Goal: Transaction & Acquisition: Purchase product/service

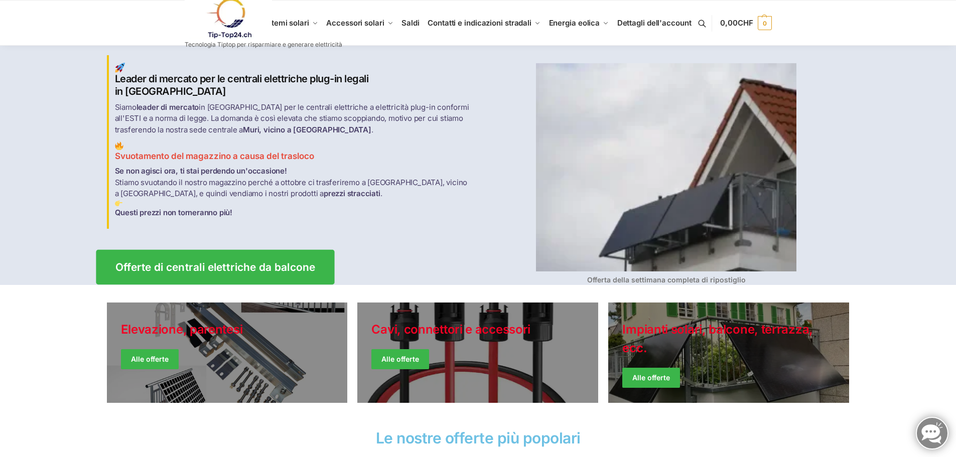
click at [180, 261] on font "Offerte di centrali elettriche da balcone" at bounding box center [215, 267] width 200 height 13
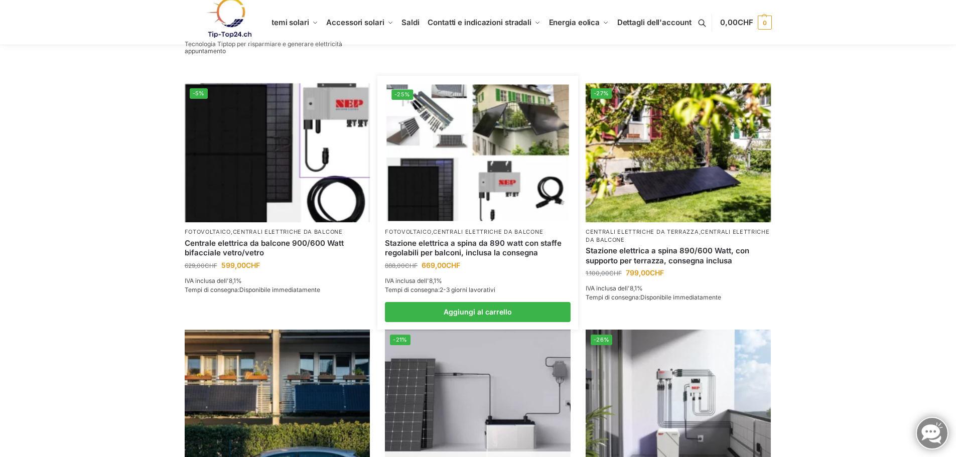
scroll to position [401, 0]
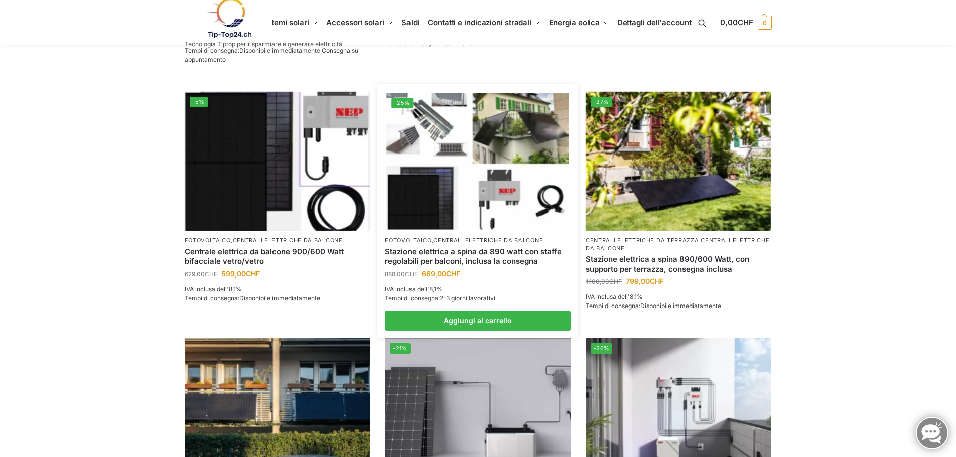
click at [410, 119] on img at bounding box center [477, 161] width 182 height 136
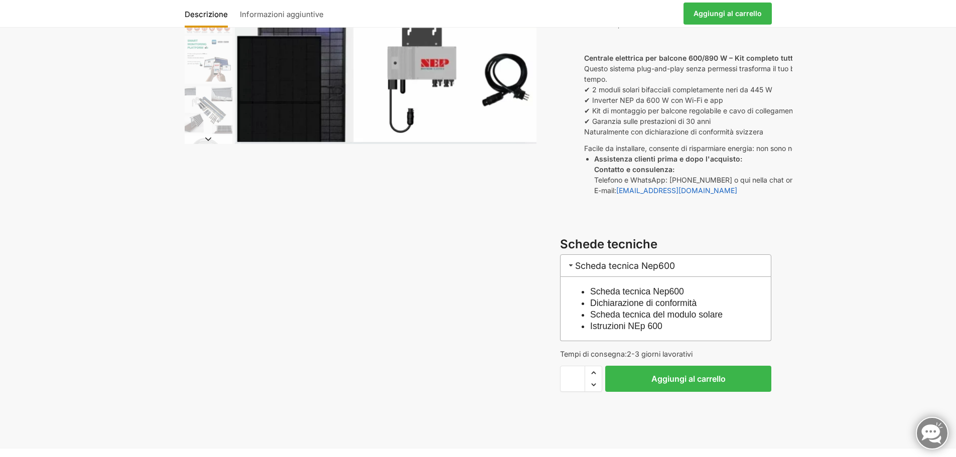
scroll to position [201, 0]
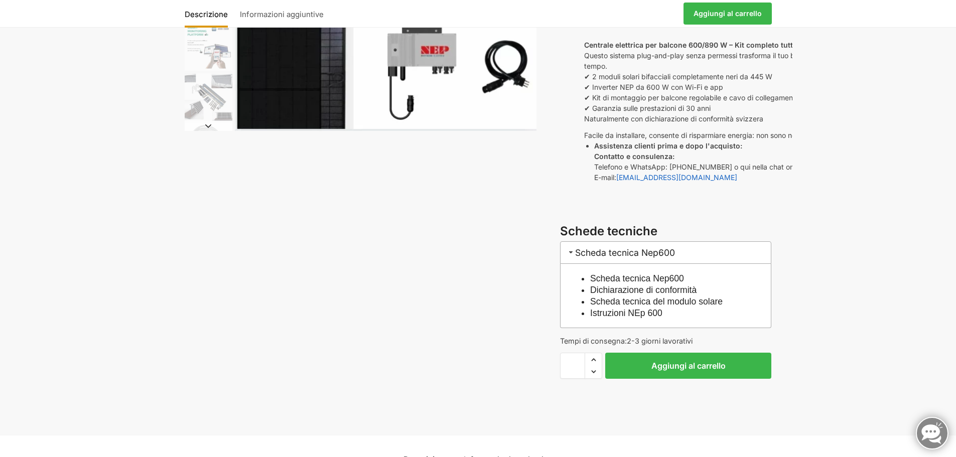
click at [664, 277] on font "Scheda tecnica Nep600" at bounding box center [637, 278] width 94 height 10
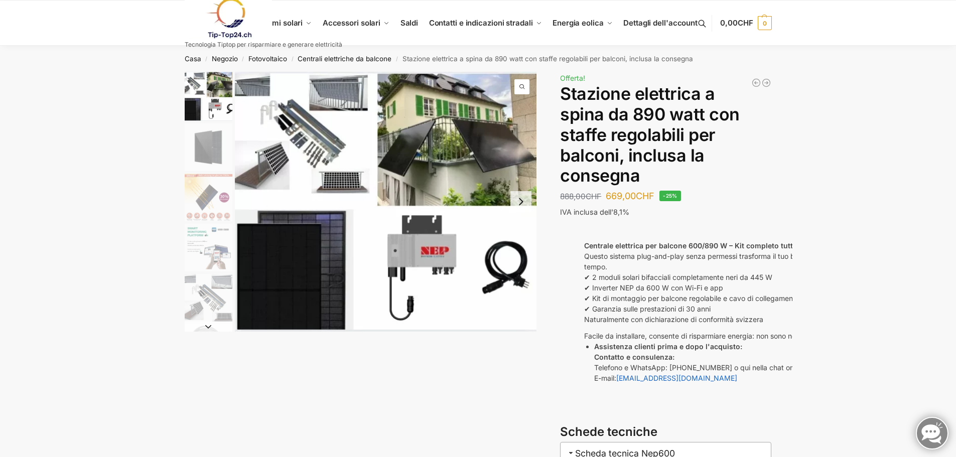
click at [330, 94] on img "1 / 10" at bounding box center [386, 202] width 302 height 260
click at [267, 165] on img "1 / 10" at bounding box center [386, 202] width 302 height 260
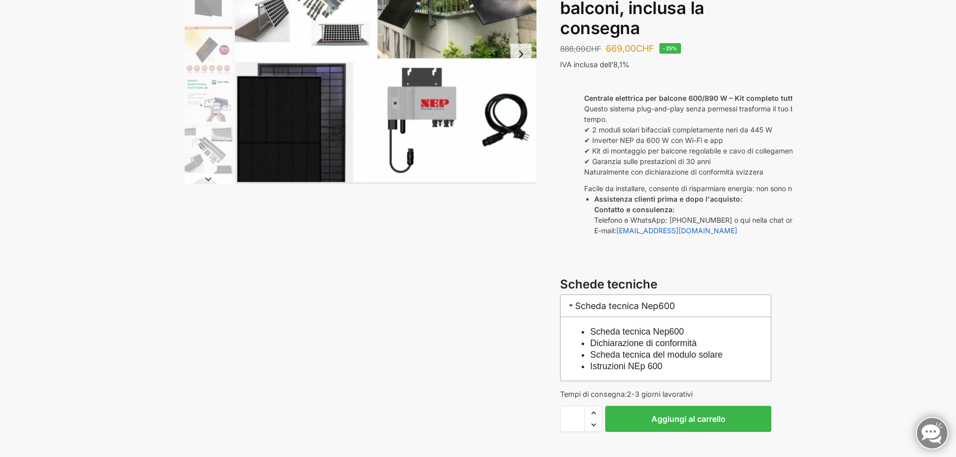
scroll to position [150, 0]
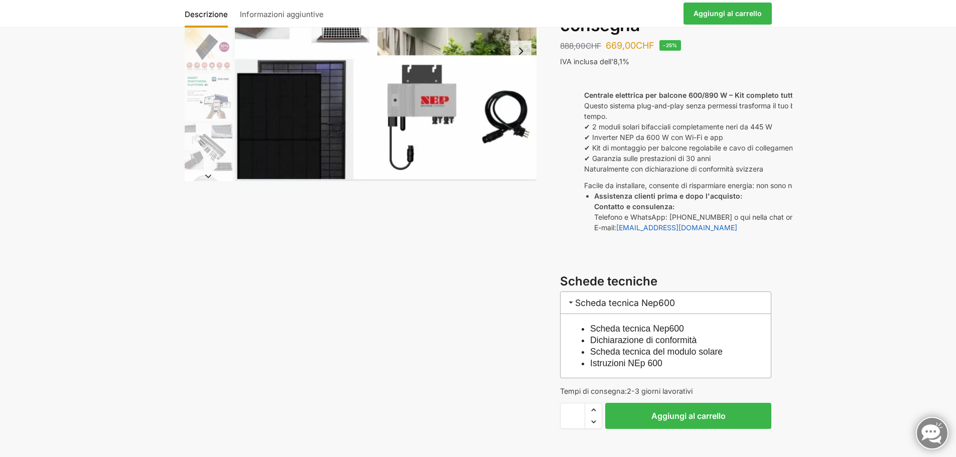
click at [619, 351] on font "Scheda tecnica del modulo solare" at bounding box center [656, 352] width 132 height 10
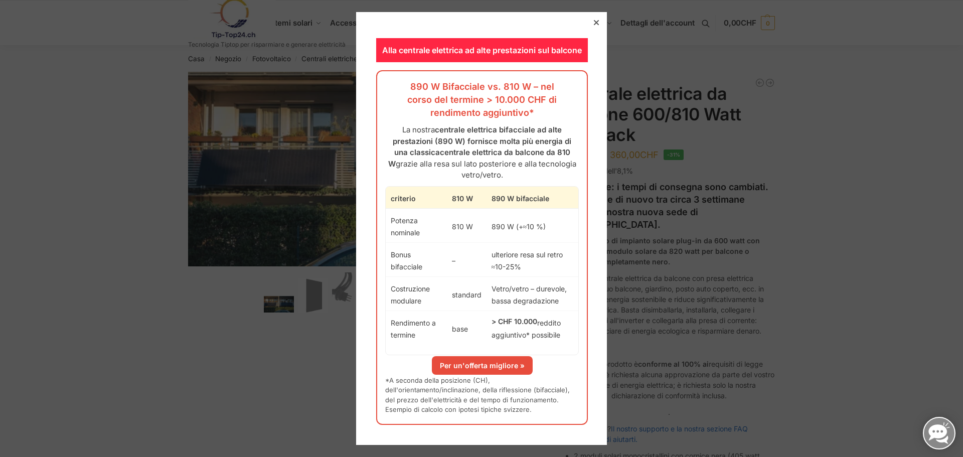
click at [592, 20] on div at bounding box center [596, 22] width 9 height 9
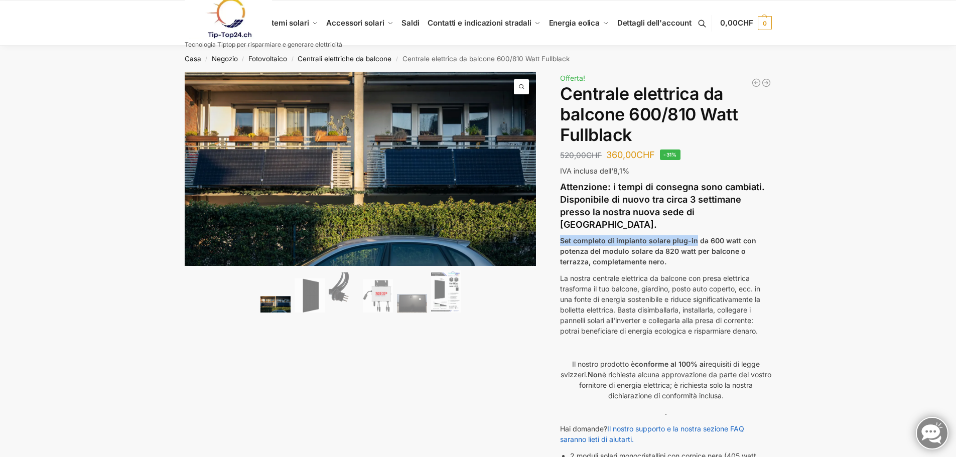
drag, startPoint x: 692, startPoint y: 228, endPoint x: 561, endPoint y: 228, distance: 131.4
click at [561, 236] on font "Set completo di impianto solare plug-in da 600 watt con potenza del modulo sola…" at bounding box center [658, 251] width 196 height 30
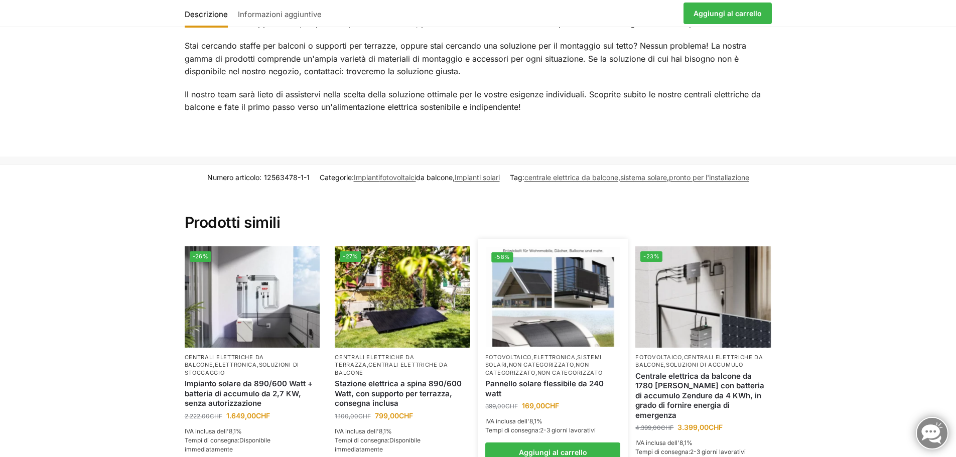
scroll to position [1505, 0]
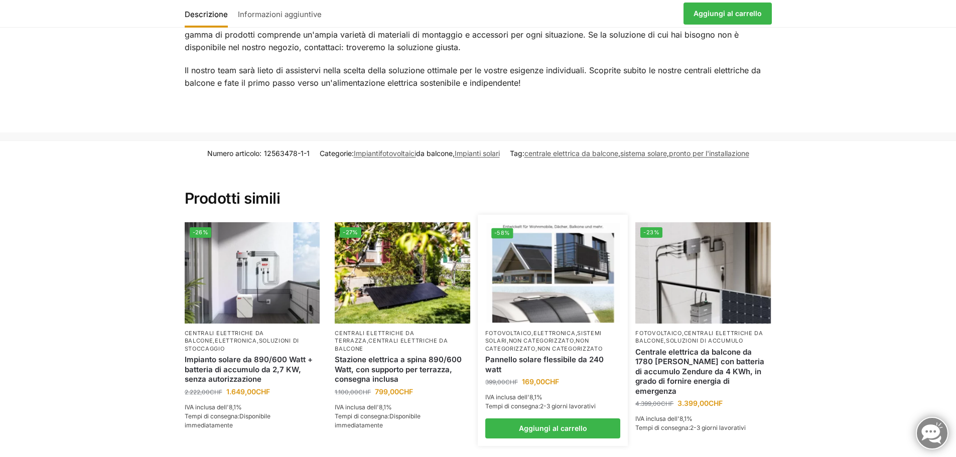
click at [539, 330] on font "Elettronica" at bounding box center [554, 333] width 42 height 7
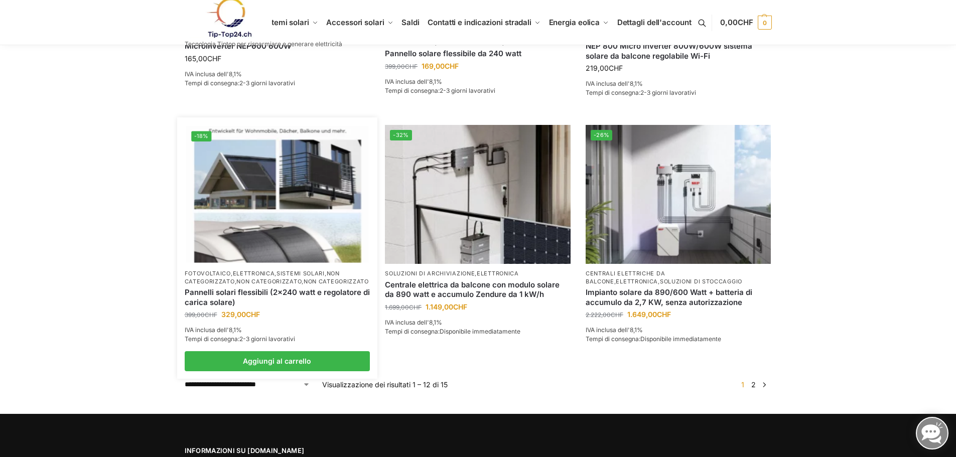
scroll to position [803, 0]
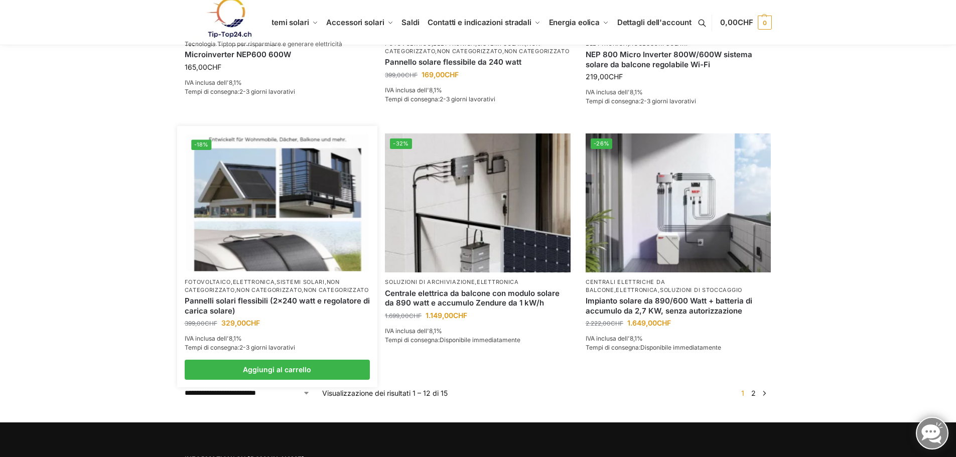
click at [259, 285] on font "Elettronica" at bounding box center [254, 281] width 42 height 7
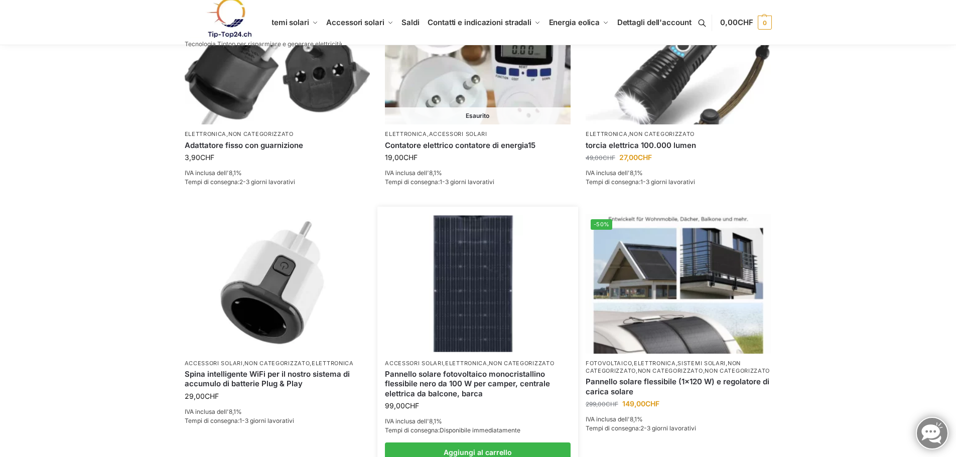
scroll to position [251, 0]
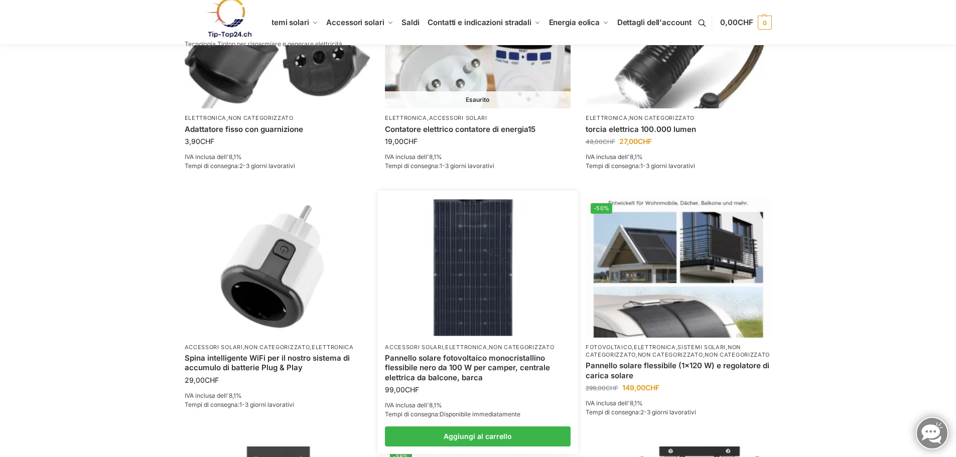
click at [460, 348] on font "Elettronica" at bounding box center [466, 347] width 42 height 7
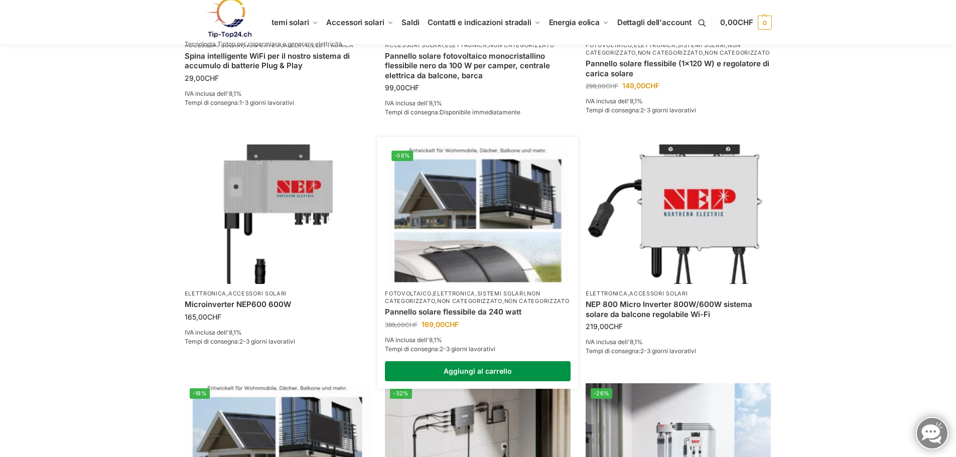
scroll to position [552, 0]
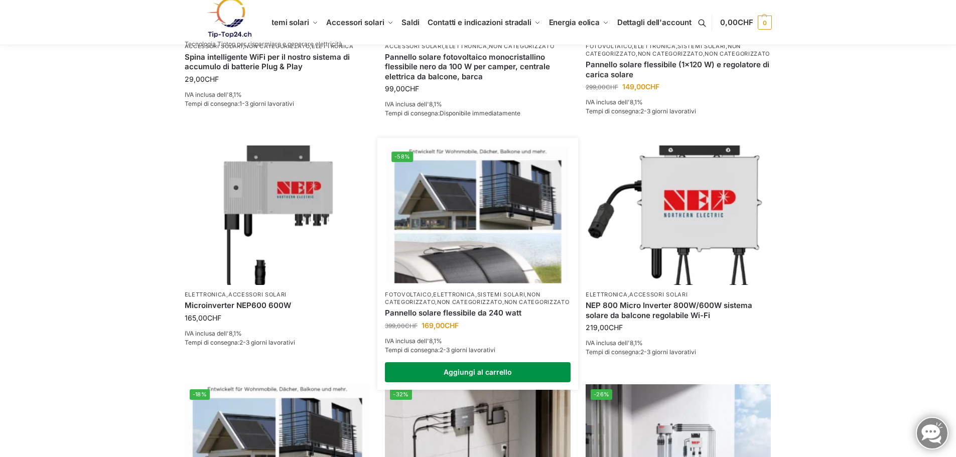
click at [473, 381] on link "Aggiungi al carrello" at bounding box center [478, 372] width 186 height 20
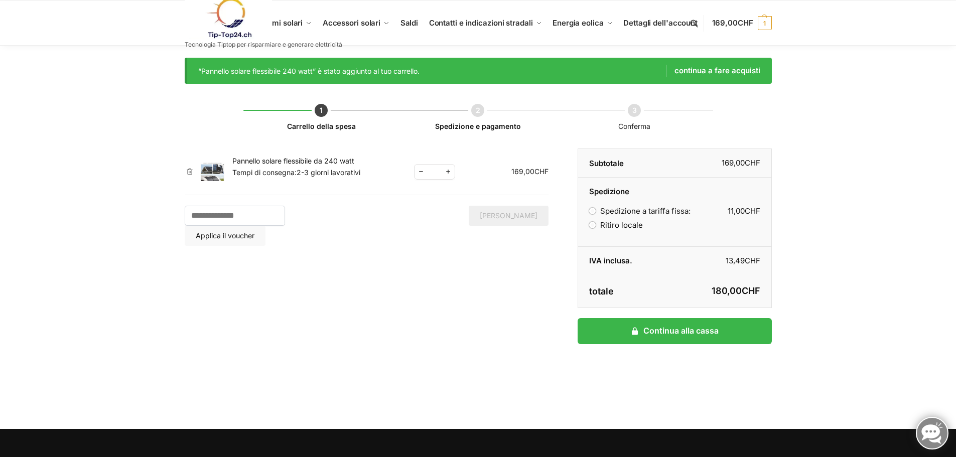
click at [274, 161] on font "Pannello solare flessibile da 240 watt" at bounding box center [293, 161] width 122 height 9
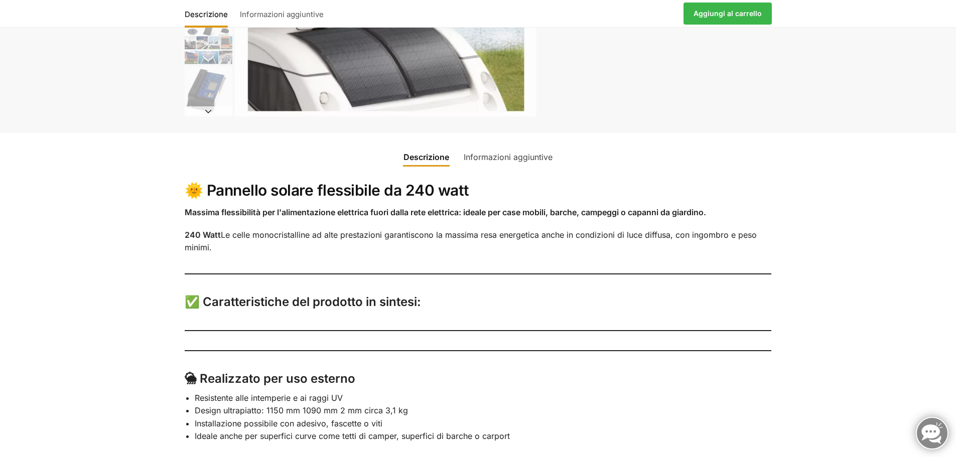
scroll to position [251, 0]
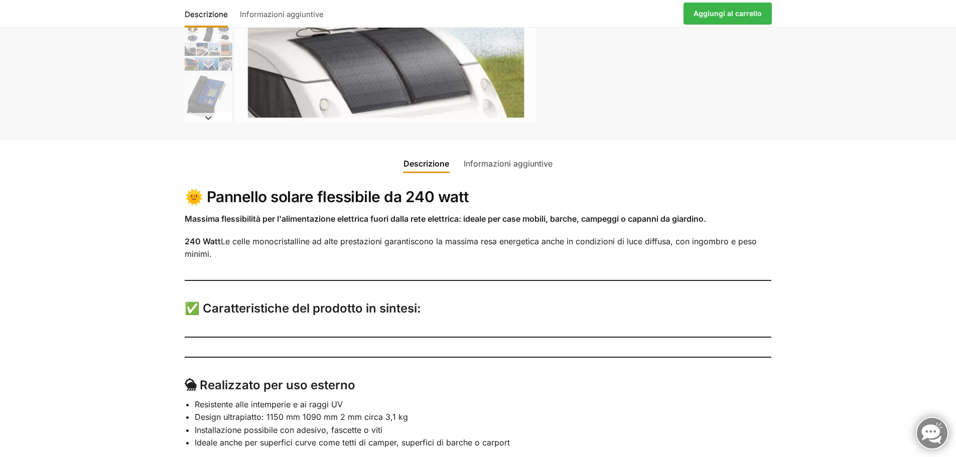
click at [504, 164] on font "Informazioni aggiuntive" at bounding box center [508, 164] width 89 height 10
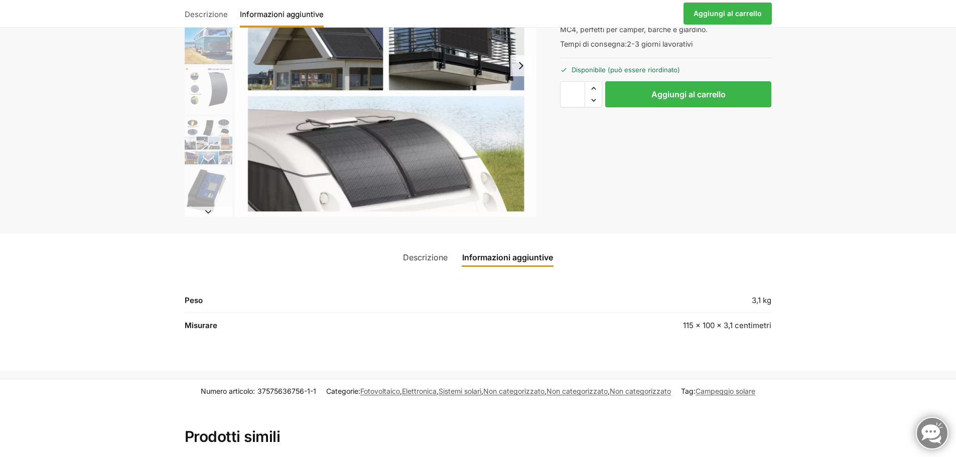
scroll to position [150, 0]
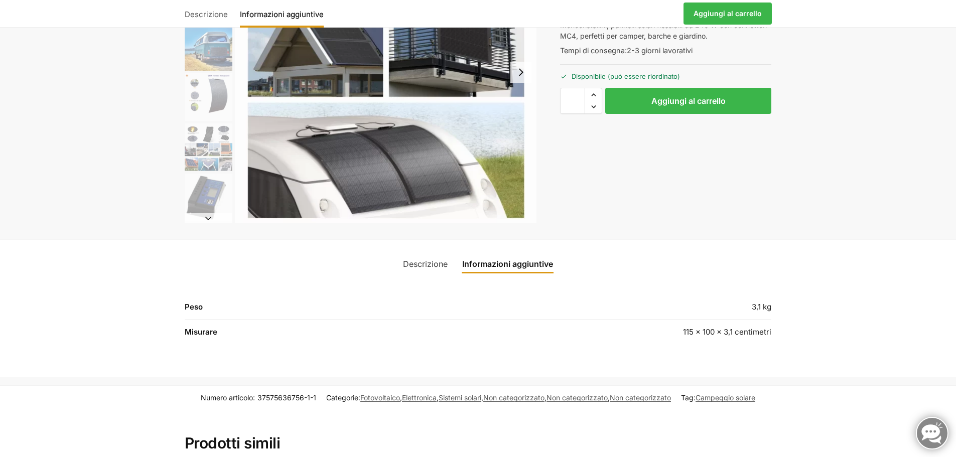
click at [204, 144] on img "5 / 9" at bounding box center [209, 147] width 48 height 48
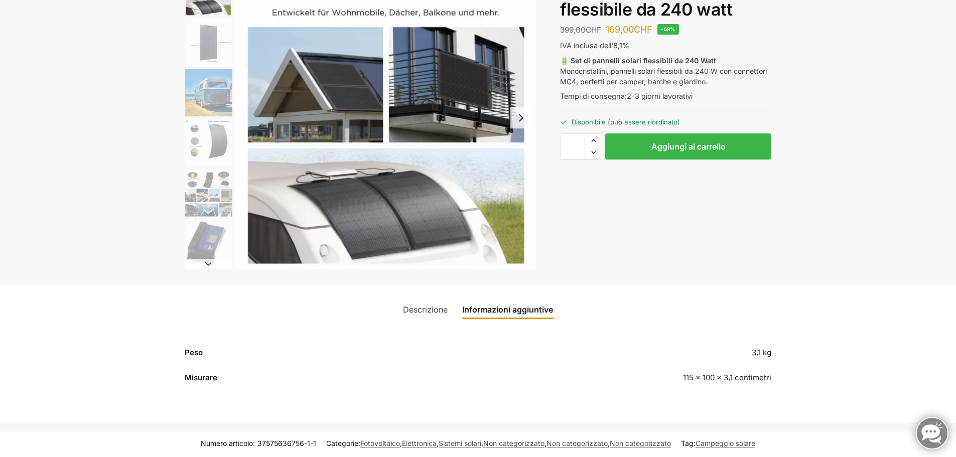
scroll to position [0, 0]
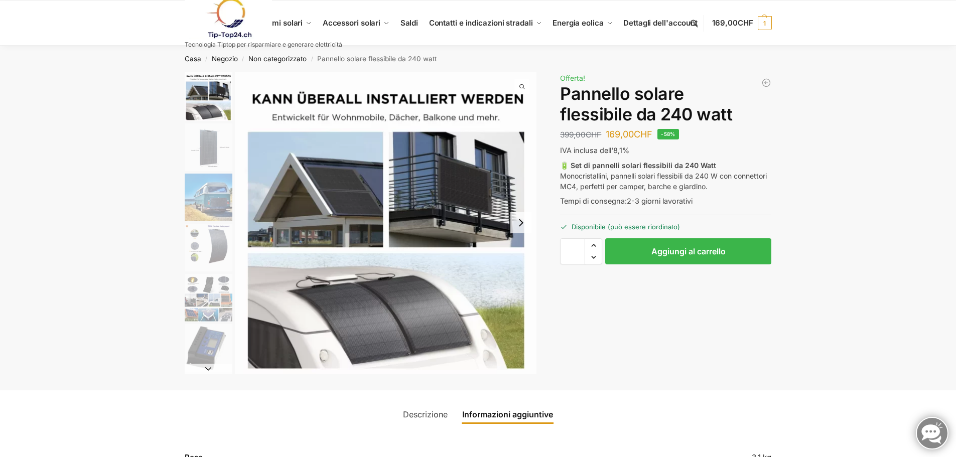
click at [204, 112] on img "1 / 9" at bounding box center [209, 96] width 48 height 49
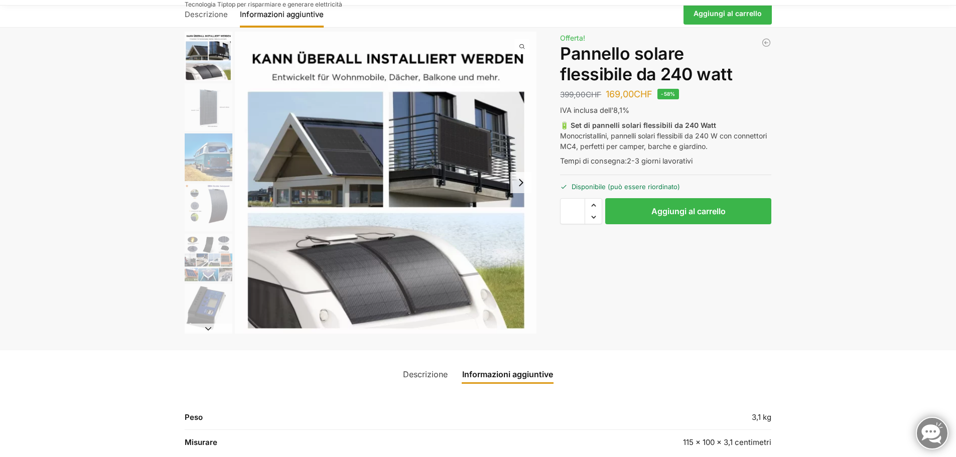
scroll to position [100, 0]
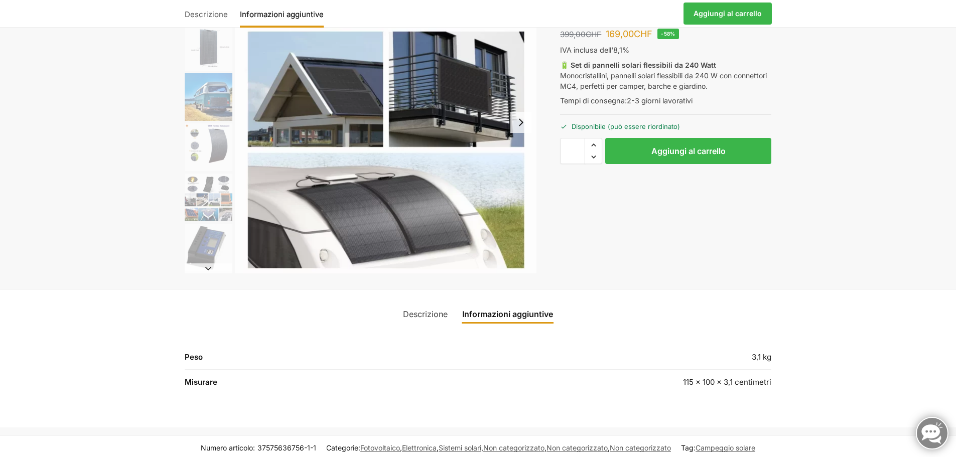
click at [519, 119] on button "Next slide" at bounding box center [520, 122] width 21 height 21
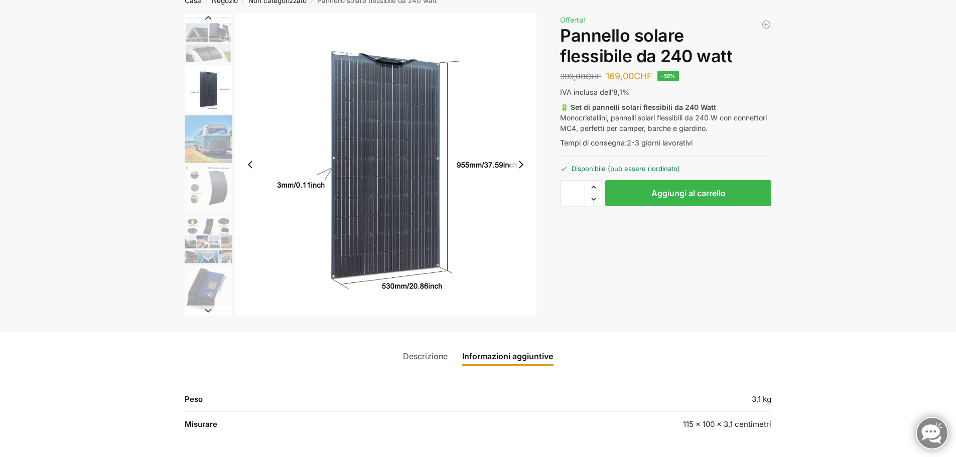
scroll to position [0, 0]
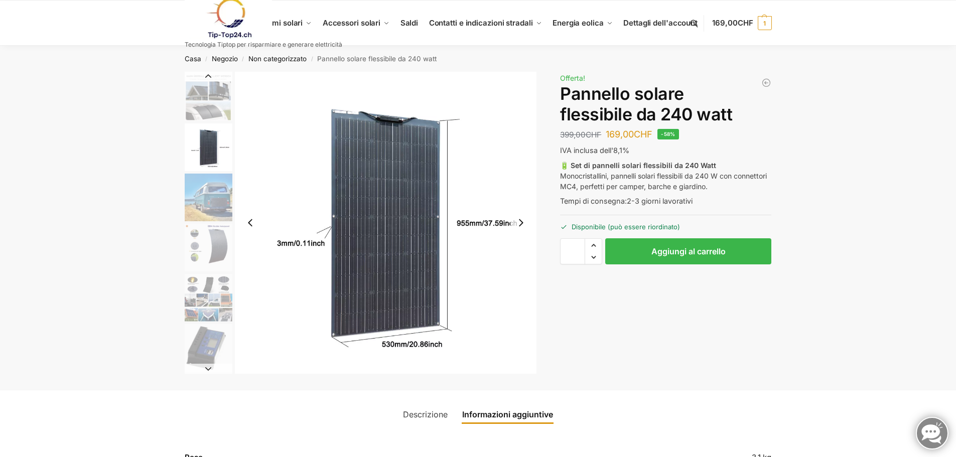
click at [519, 221] on button "Next slide" at bounding box center [520, 222] width 21 height 21
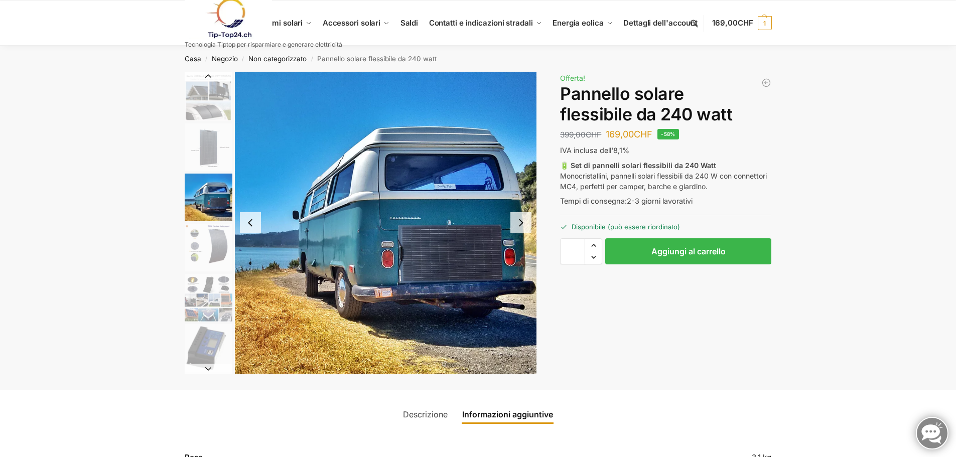
click at [519, 221] on button "Next slide" at bounding box center [520, 222] width 21 height 21
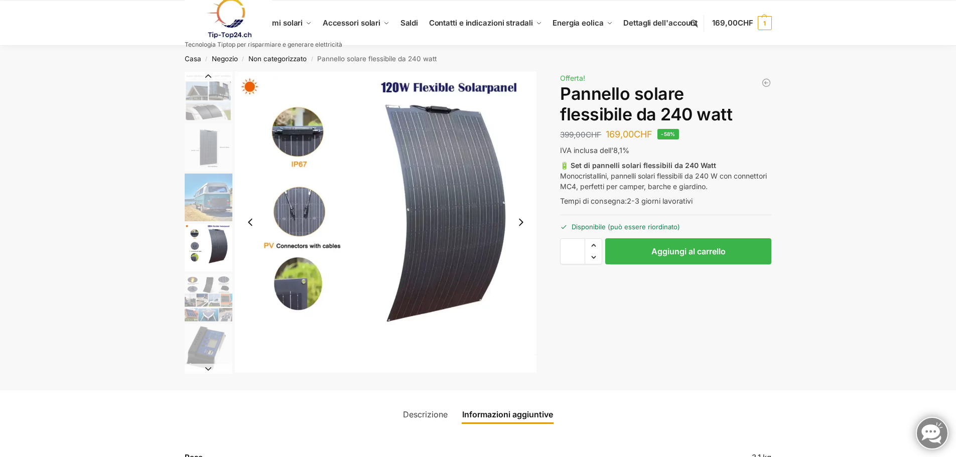
click at [519, 221] on button "Next slide" at bounding box center [520, 222] width 21 height 21
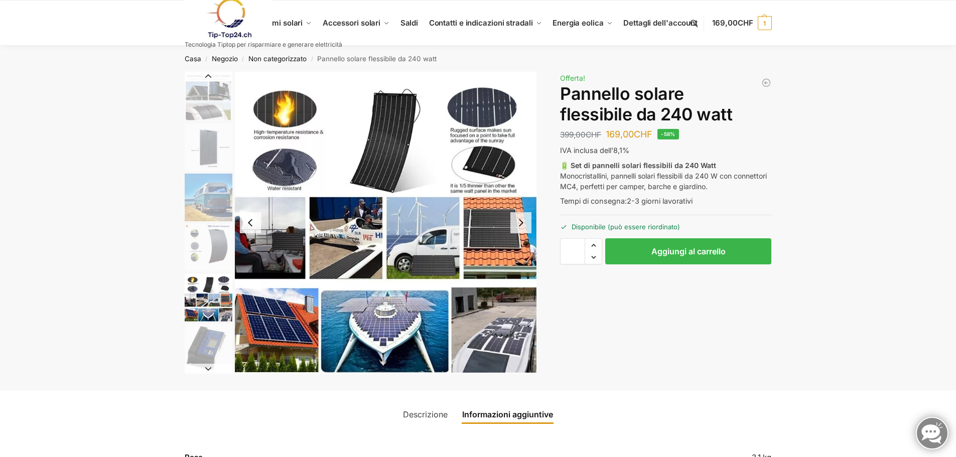
click at [519, 221] on button "Next slide" at bounding box center [520, 222] width 21 height 21
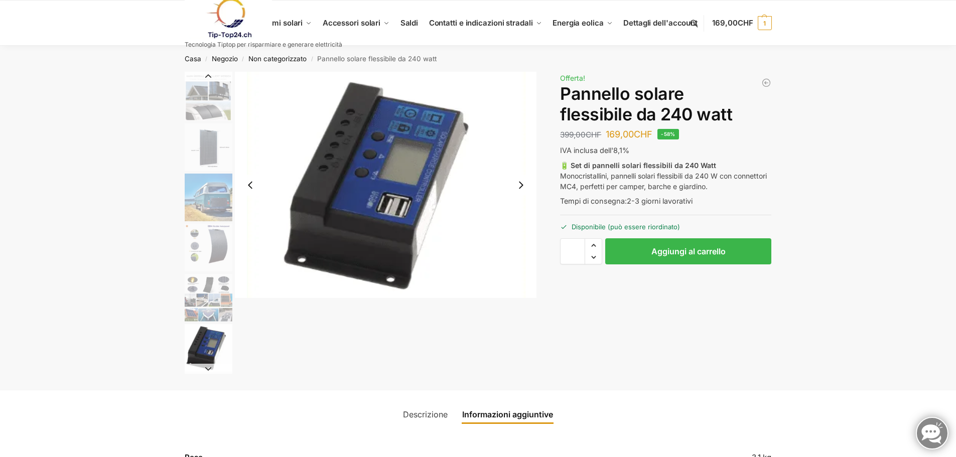
click at [518, 186] on button "Next slide" at bounding box center [520, 185] width 21 height 21
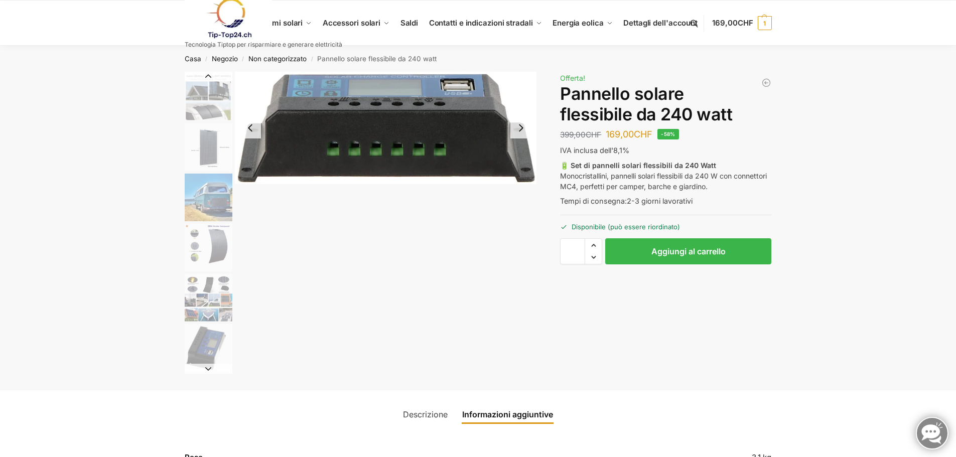
click at [515, 125] on button "Next slide" at bounding box center [520, 127] width 21 height 21
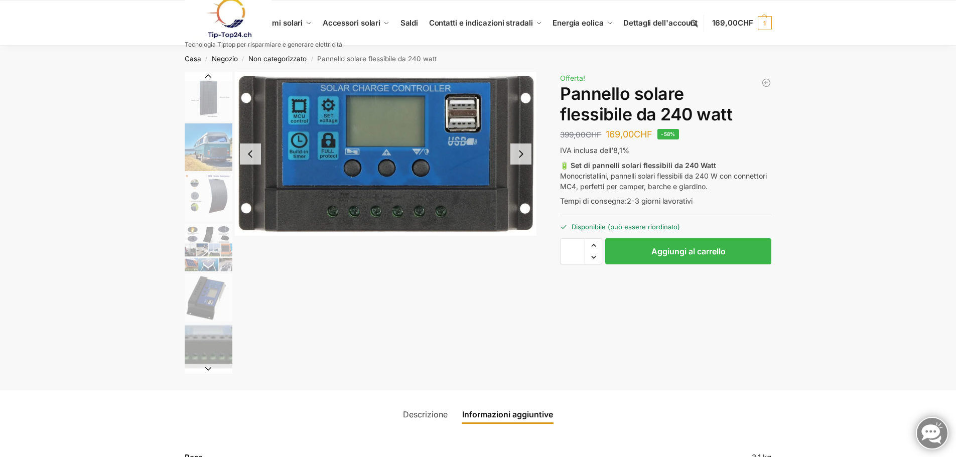
click at [521, 153] on button "Next slide" at bounding box center [520, 153] width 21 height 21
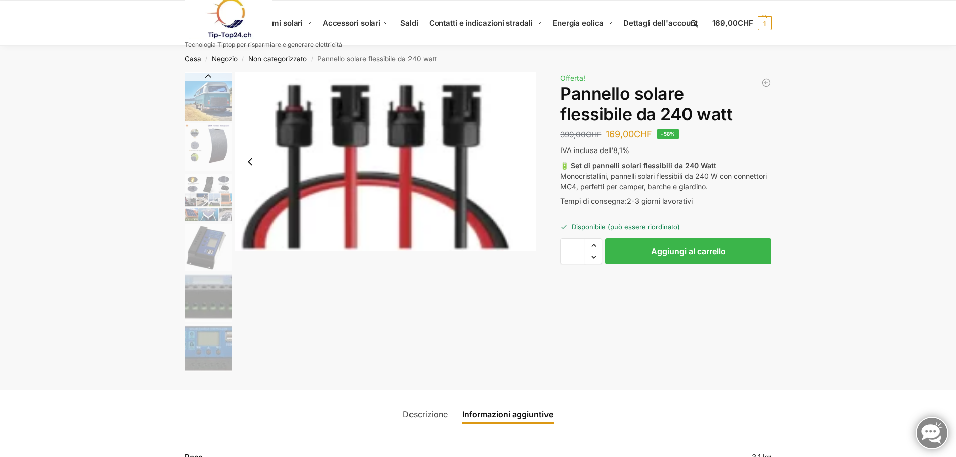
click at [244, 160] on button "Previous slide" at bounding box center [250, 161] width 21 height 21
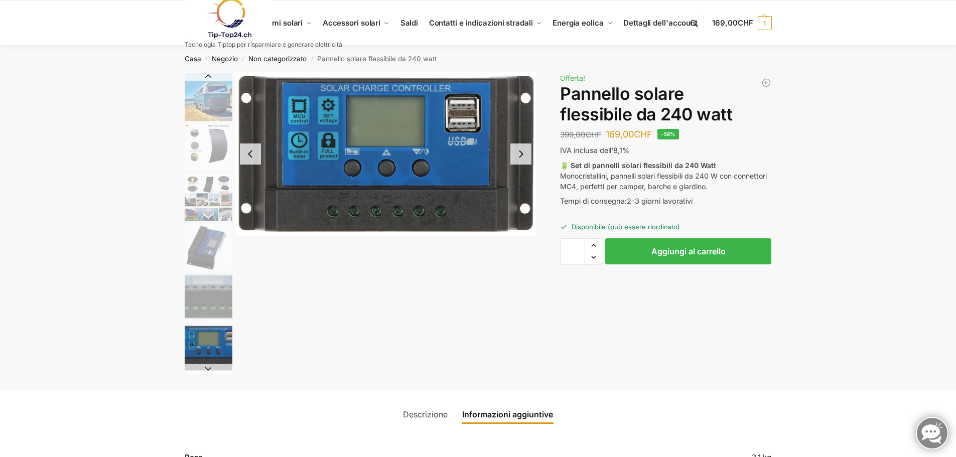
click at [245, 158] on button "Previous slide" at bounding box center [250, 153] width 21 height 21
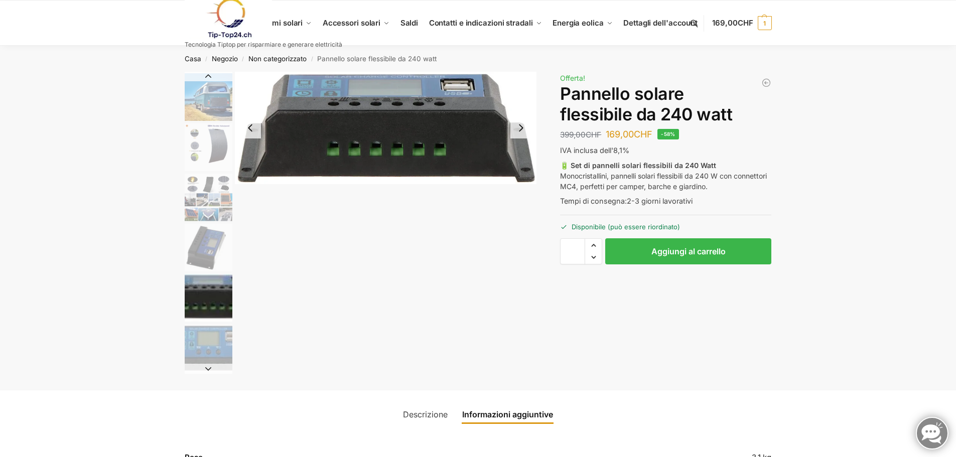
click at [247, 157] on img "7 / 9" at bounding box center [386, 128] width 302 height 112
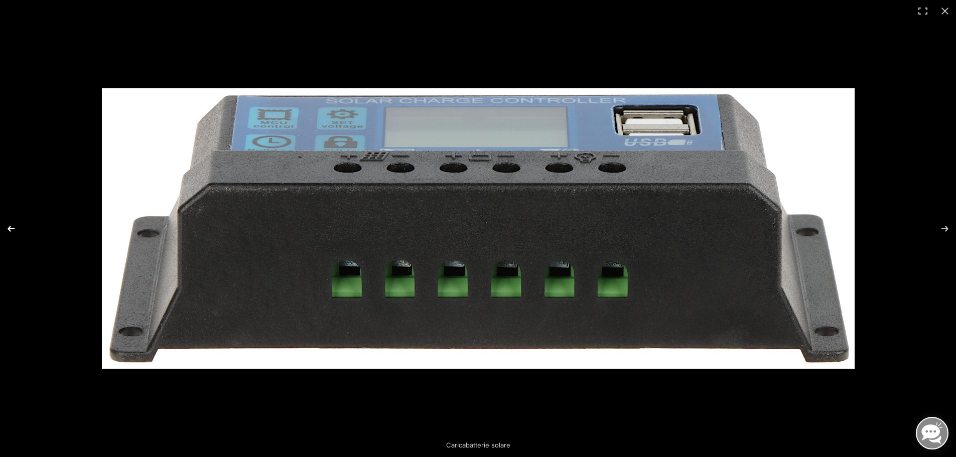
click at [12, 227] on button "Precedente (freccia a sinistra)" at bounding box center [17, 229] width 35 height 50
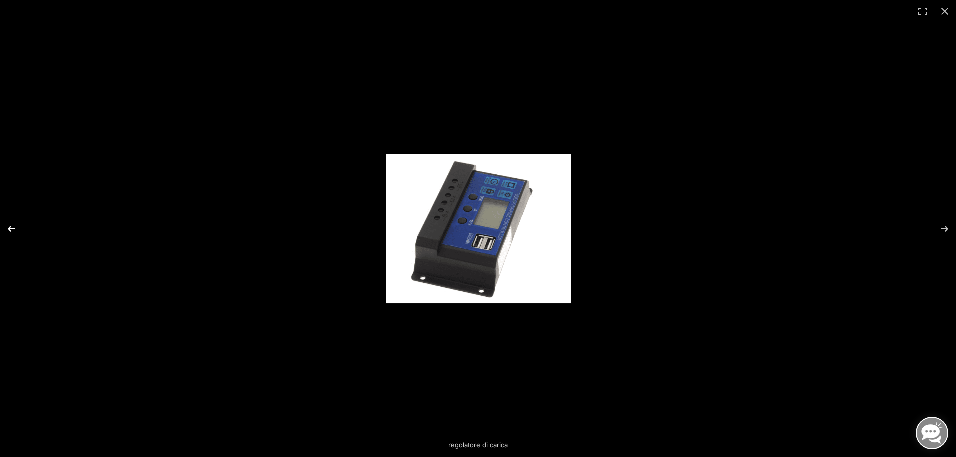
click at [14, 229] on button "Precedente (freccia a sinistra)" at bounding box center [17, 229] width 35 height 50
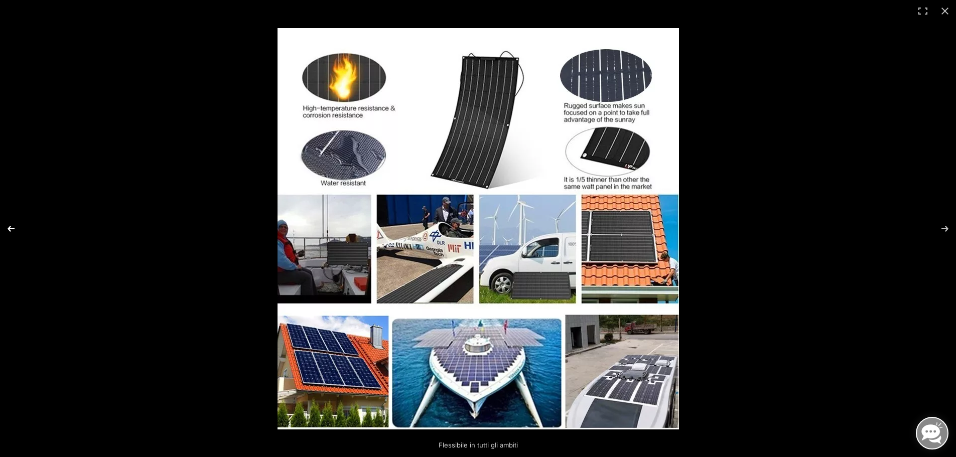
click at [9, 228] on button "Precedente (freccia a sinistra)" at bounding box center [17, 229] width 35 height 50
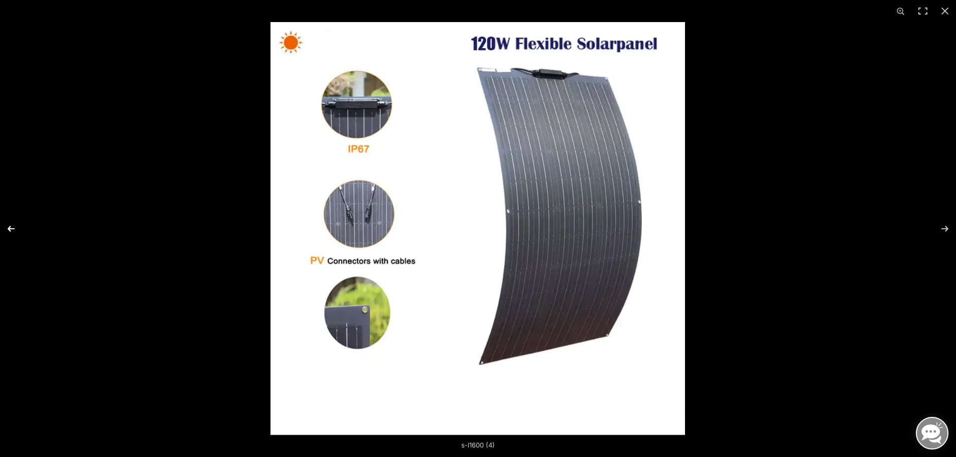
click at [9, 228] on button "Precedente (freccia a sinistra)" at bounding box center [17, 229] width 35 height 50
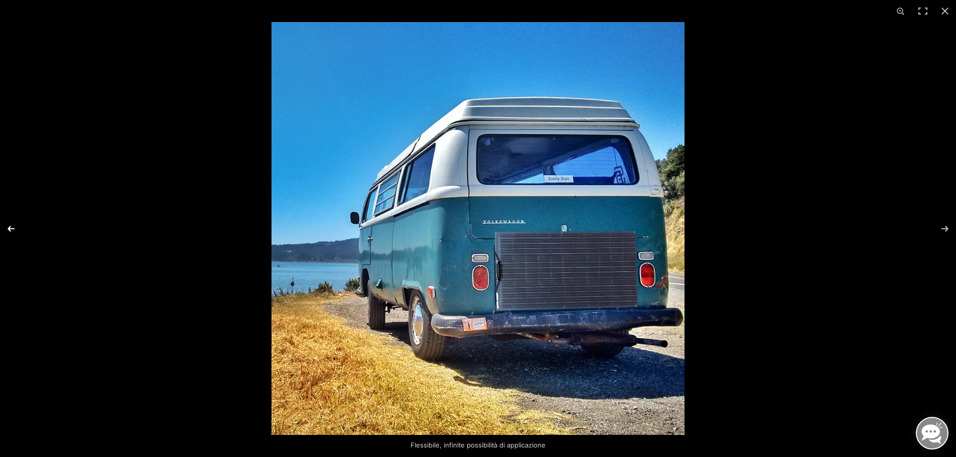
click at [10, 228] on button "Precedente (freccia a sinistra)" at bounding box center [17, 229] width 35 height 50
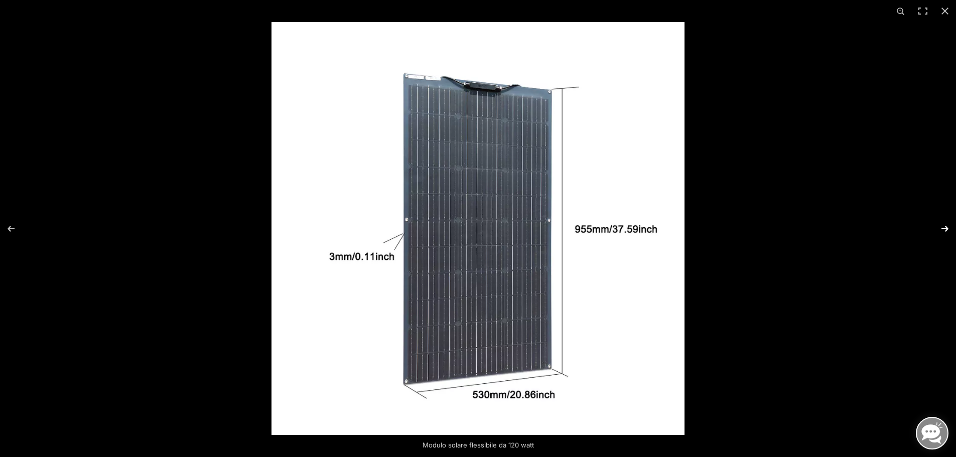
click at [942, 232] on button "Avanti (freccia a destra)" at bounding box center [938, 229] width 35 height 50
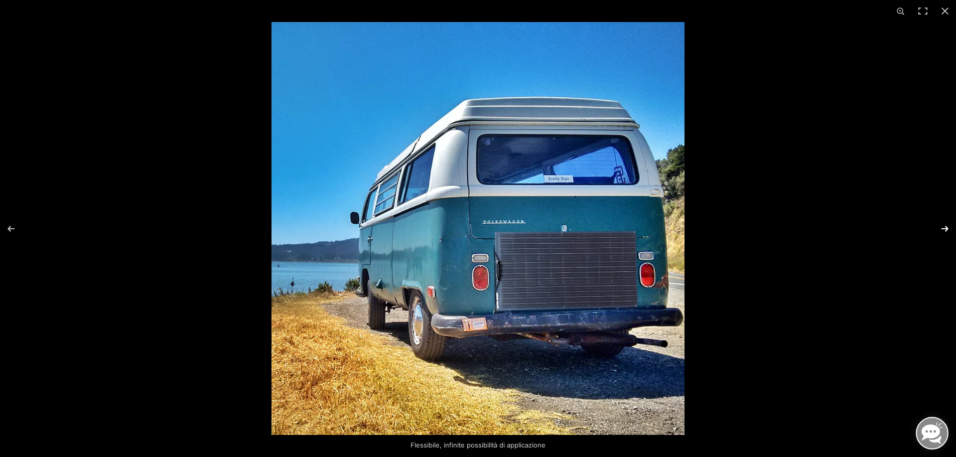
click at [942, 232] on button "Avanti (freccia a destra)" at bounding box center [938, 229] width 35 height 50
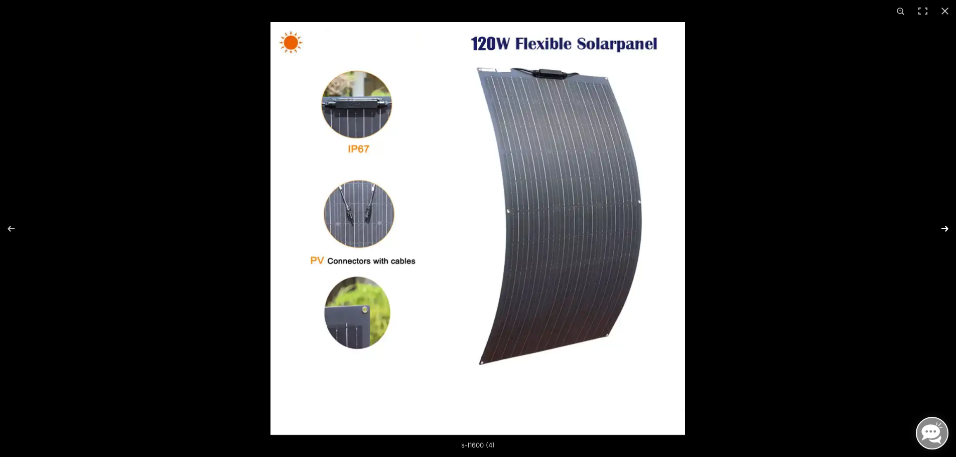
click at [942, 232] on button "Avanti (freccia a destra)" at bounding box center [938, 229] width 35 height 50
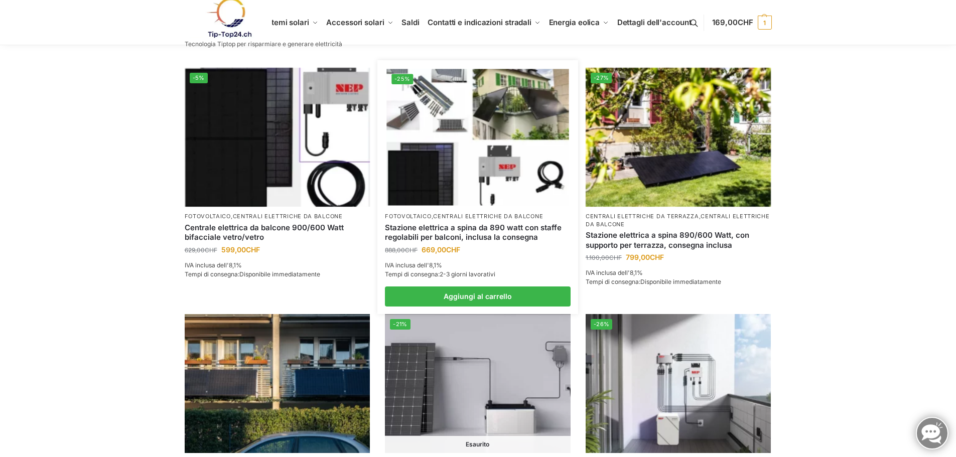
scroll to position [401, 0]
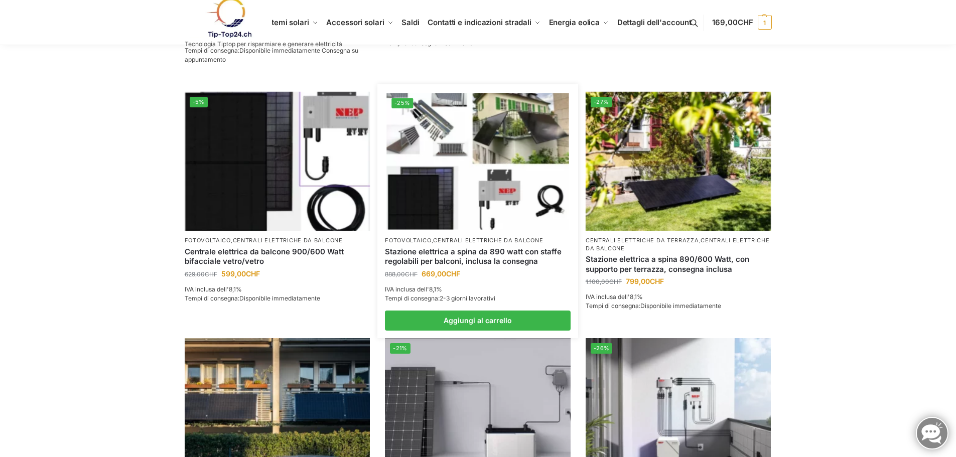
click at [445, 128] on img at bounding box center [477, 161] width 182 height 136
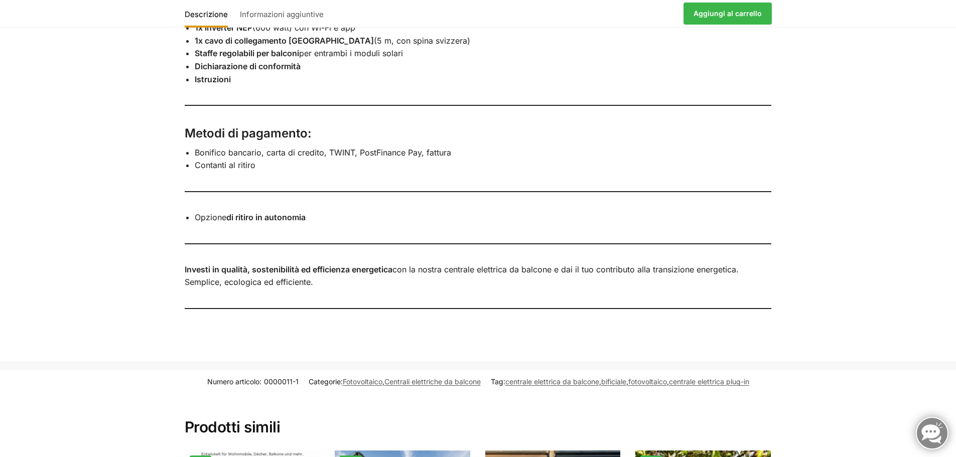
scroll to position [1304, 0]
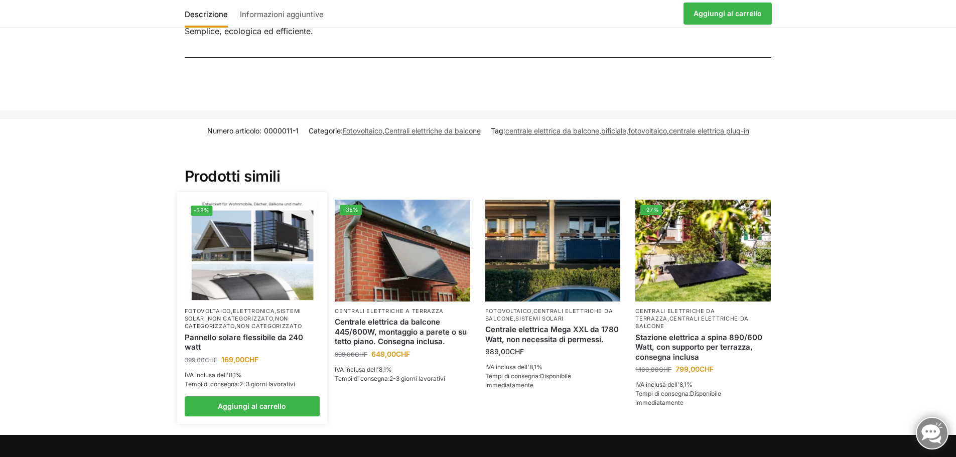
click at [256, 284] on img at bounding box center [252, 251] width 133 height 100
